Goal: Task Accomplishment & Management: Complete application form

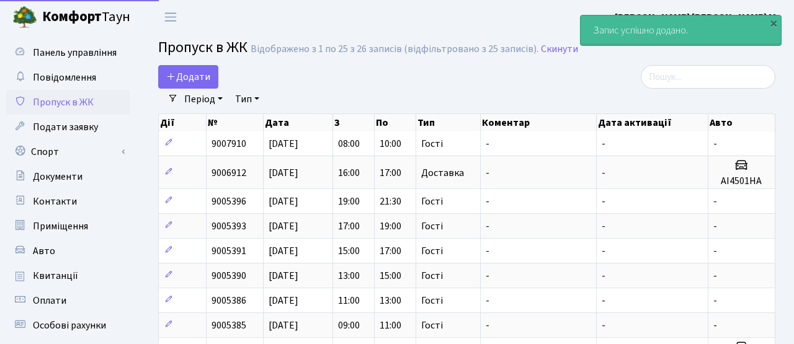
select select "25"
click at [190, 75] on span "Додати" at bounding box center [188, 77] width 44 height 14
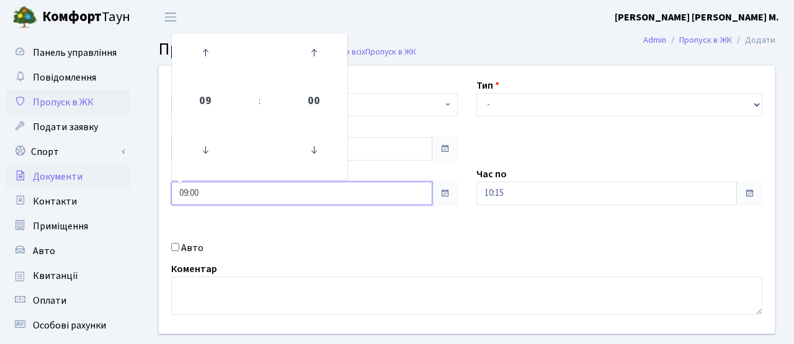
drag, startPoint x: 206, startPoint y: 190, endPoint x: 126, endPoint y: 185, distance: 80.2
click at [126, 185] on div "Панель управління Повідомлення Пропуск в ЖК Подати заявку Спорт Бронювання Скар…" at bounding box center [397, 280] width 794 height 493
type input "10:00"
click at [401, 246] on div "Авто" at bounding box center [314, 248] width 305 height 15
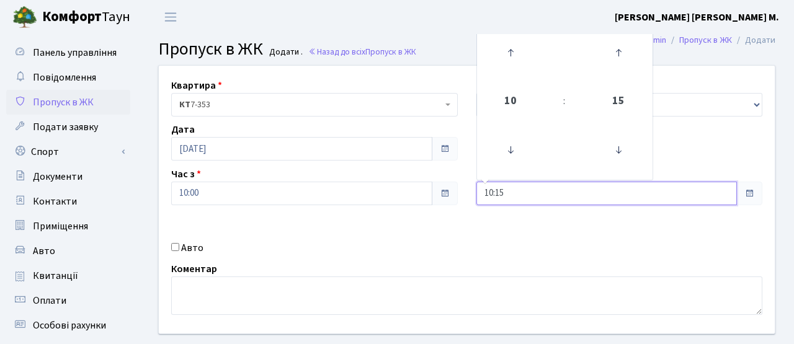
drag, startPoint x: 509, startPoint y: 195, endPoint x: 462, endPoint y: 191, distance: 46.7
click at [462, 191] on div "Квартира <b>КТ</b>&nbsp;&nbsp;&nbsp;&nbsp;7-353 <b>КТ</b>&nbsp;&nbsp;&nbsp;&nbs…" at bounding box center [466, 200] width 634 height 268
type input "12:00"
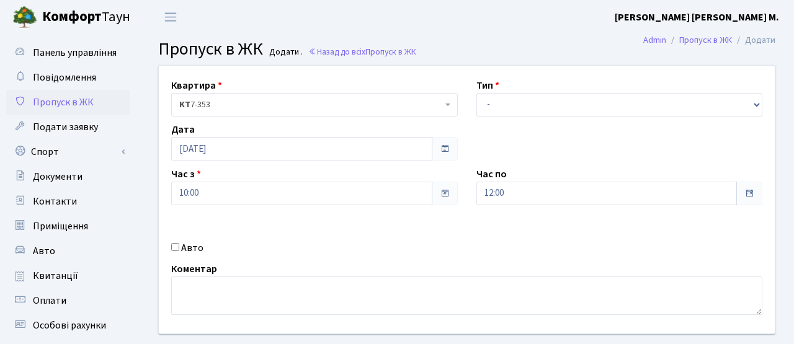
click at [484, 236] on div "Квартира <b>КТ</b>&nbsp;&nbsp;&nbsp;&nbsp;7-353 <b>КТ</b>&nbsp;&nbsp;&nbsp;&nbs…" at bounding box center [466, 200] width 634 height 268
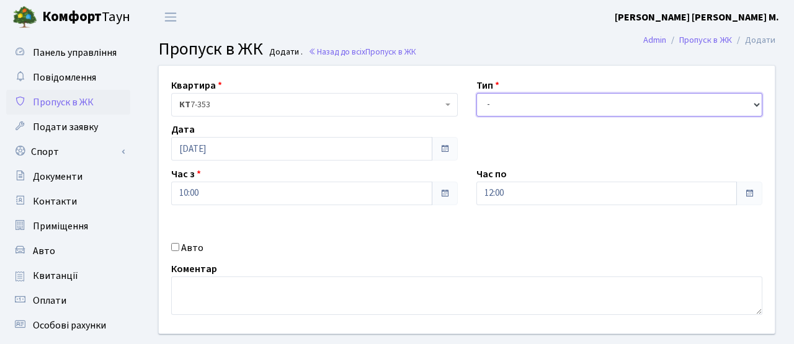
click at [502, 98] on select "- Доставка Таксі Гості Сервіс" at bounding box center [619, 105] width 287 height 24
select select "3"
click at [476, 93] on select "- Доставка Таксі Гості Сервіс" at bounding box center [619, 105] width 287 height 24
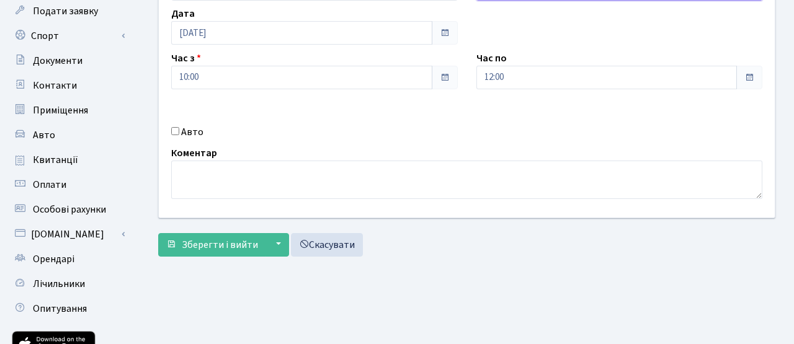
scroll to position [130, 0]
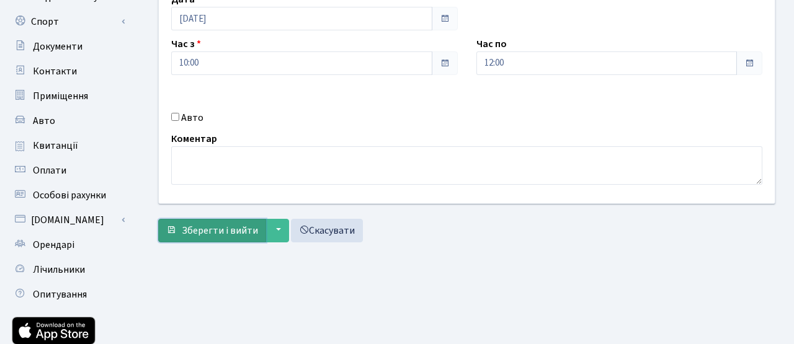
click at [208, 234] on span "Зберегти і вийти" at bounding box center [220, 231] width 76 height 14
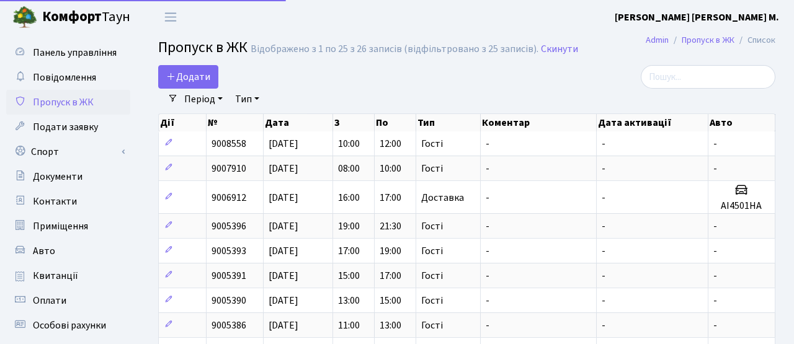
select select "25"
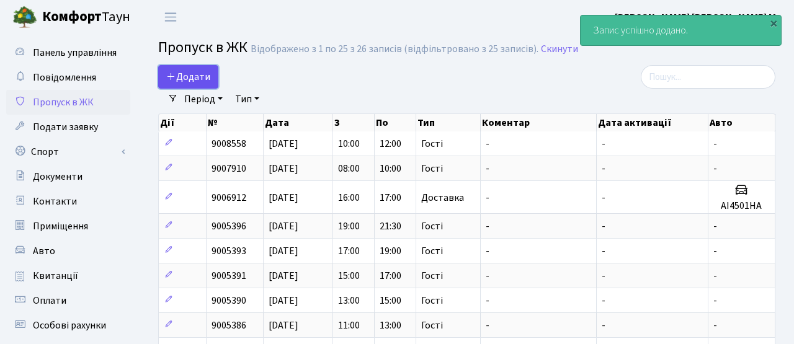
click at [197, 79] on span "Додати" at bounding box center [188, 77] width 44 height 14
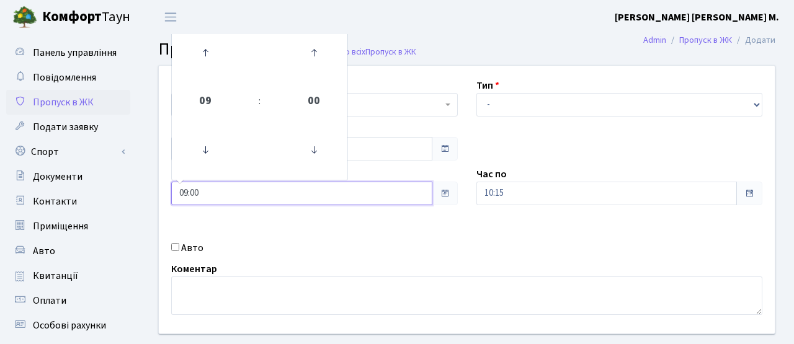
drag, startPoint x: 216, startPoint y: 195, endPoint x: 135, endPoint y: 193, distance: 80.6
click at [135, 193] on div "Панель управління Повідомлення Пропуск в ЖК Подати заявку Спорт Бронювання Скар…" at bounding box center [397, 280] width 794 height 493
type input "12:00"
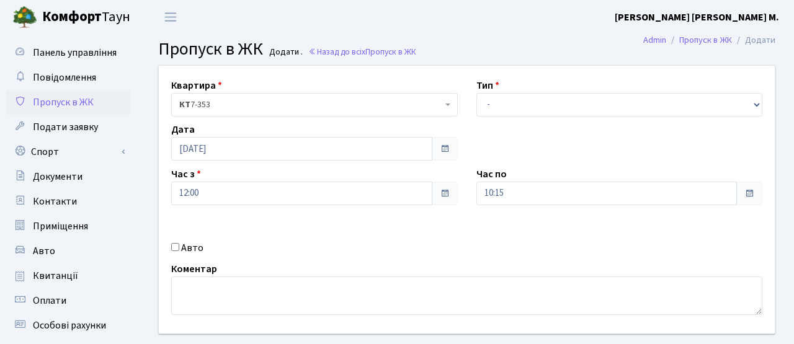
click at [280, 233] on div "Квартира <b>КТ</b>&nbsp;&nbsp;&nbsp;&nbsp;7-353 <b>КТ</b>&nbsp;&nbsp;&nbsp;&nbs…" at bounding box center [466, 200] width 634 height 268
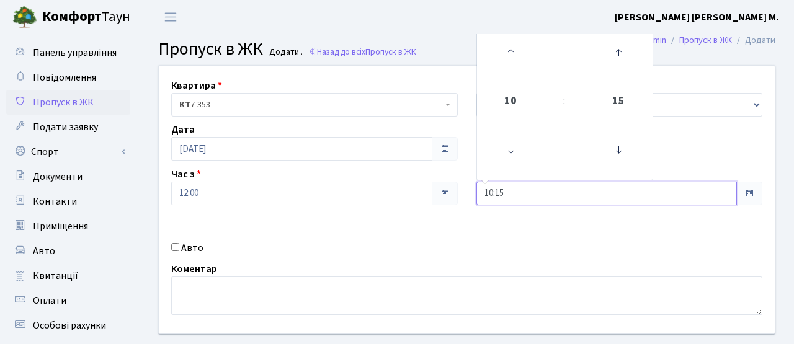
drag, startPoint x: 503, startPoint y: 197, endPoint x: 444, endPoint y: 195, distance: 58.9
click at [444, 195] on div "Квартира <b>КТ</b>&nbsp;&nbsp;&nbsp;&nbsp;7-353 <b>КТ</b>&nbsp;&nbsp;&nbsp;&nbs…" at bounding box center [466, 200] width 634 height 268
type input "01:00"
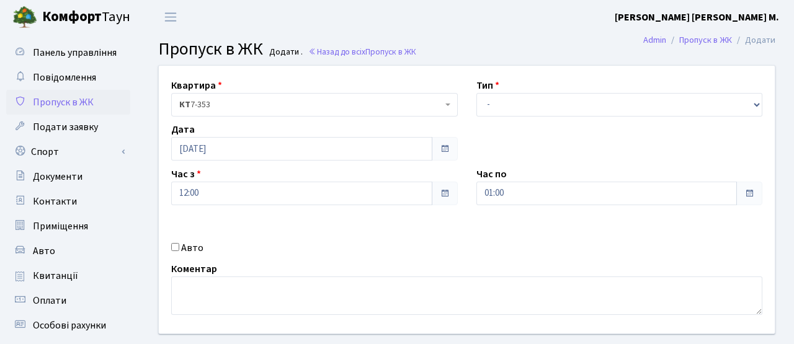
click at [453, 220] on div "Квартира <b>КТ</b>&nbsp;&nbsp;&nbsp;&nbsp;7-353 <b>КТ</b>&nbsp;&nbsp;&nbsp;&nbs…" at bounding box center [466, 200] width 634 height 268
